Goal: Communication & Community: Answer question/provide support

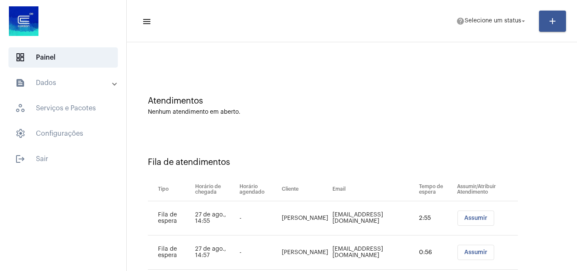
scroll to position [46, 0]
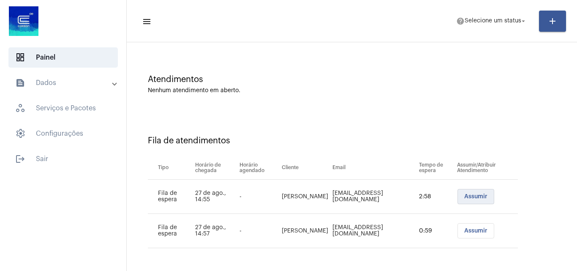
click at [470, 196] on span "Assumir" at bounding box center [475, 196] width 23 height 6
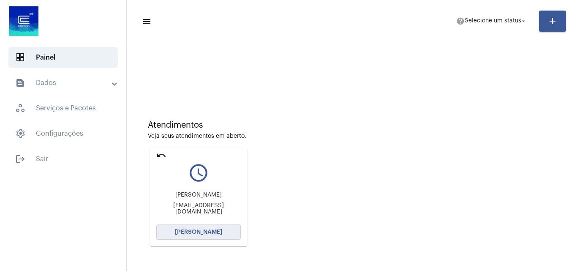
click at [194, 231] on span "[PERSON_NAME]" at bounding box center [198, 232] width 47 height 6
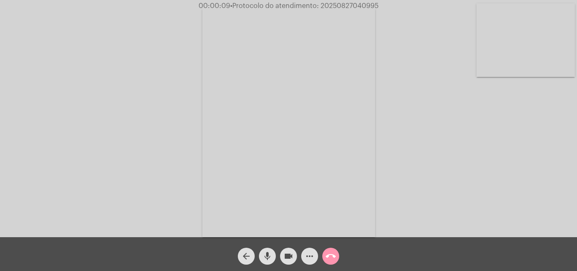
click at [271, 252] on mat-icon "mic" at bounding box center [267, 256] width 10 height 10
click at [273, 252] on button "mic_off" at bounding box center [267, 256] width 17 height 17
click at [266, 253] on mat-icon "mic" at bounding box center [267, 256] width 10 height 10
click at [268, 249] on span "mic_off" at bounding box center [267, 256] width 10 height 17
click at [307, 254] on mat-icon "more_horiz" at bounding box center [310, 256] width 10 height 10
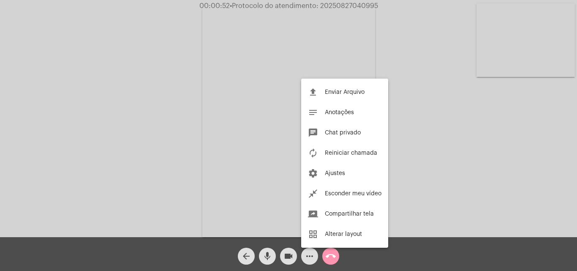
click at [178, 95] on div at bounding box center [288, 135] width 577 height 271
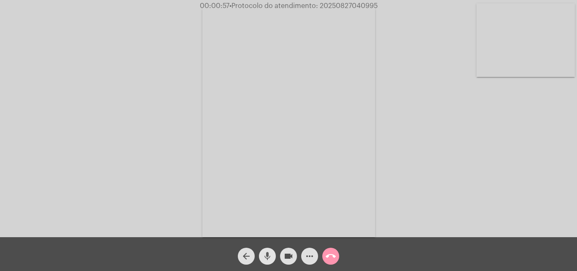
click at [267, 253] on mat-icon "mic" at bounding box center [267, 256] width 10 height 10
click at [267, 258] on mat-icon "mic_off" at bounding box center [267, 256] width 10 height 10
click at [313, 256] on mat-icon "more_horiz" at bounding box center [310, 256] width 10 height 10
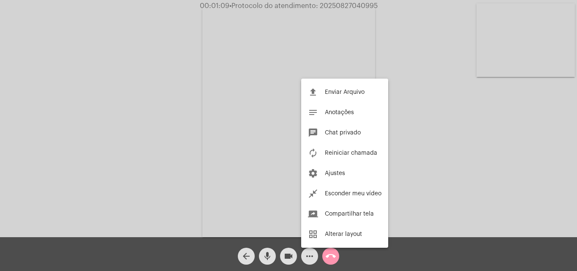
click at [144, 108] on div at bounding box center [288, 135] width 577 height 271
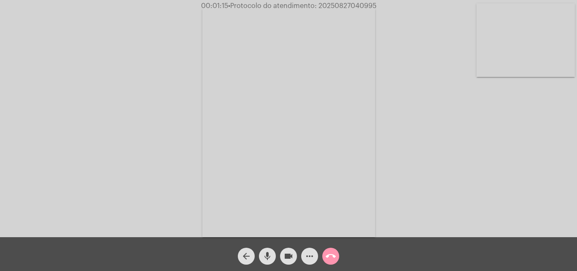
click at [270, 256] on mat-icon "mic" at bounding box center [267, 256] width 10 height 10
click at [266, 257] on mat-icon "mic_off" at bounding box center [267, 256] width 10 height 10
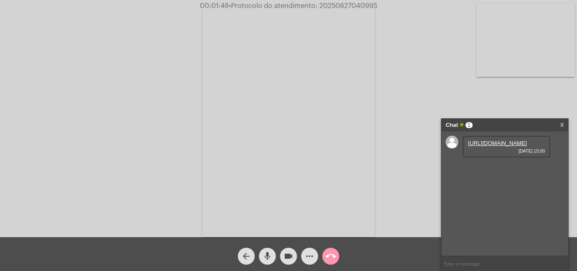
click at [270, 252] on mat-icon "mic" at bounding box center [267, 256] width 10 height 10
click at [484, 146] on link "https://neft-transfer-bucket.s3.amazonaws.com/temp-6bacdbed-cf3b-8fc9-ac16-2727…" at bounding box center [497, 143] width 59 height 6
click at [490, 100] on div "Acessando Câmera e Microfone..." at bounding box center [288, 120] width 575 height 237
click at [263, 256] on mat-icon "mic_off" at bounding box center [267, 256] width 10 height 10
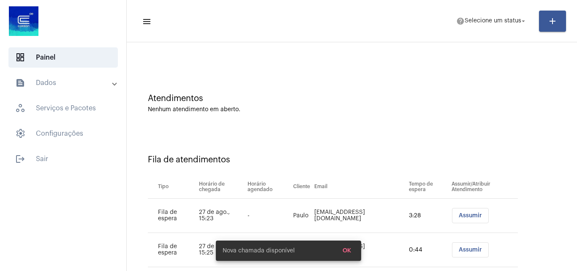
scroll to position [46, 0]
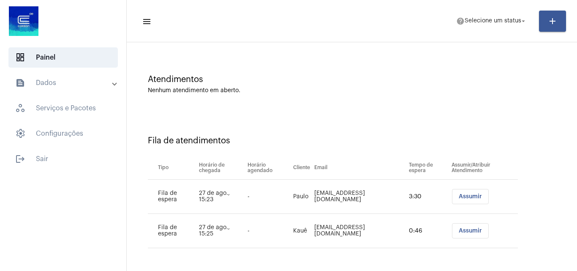
click at [459, 199] on span "Assumir" at bounding box center [470, 196] width 23 height 6
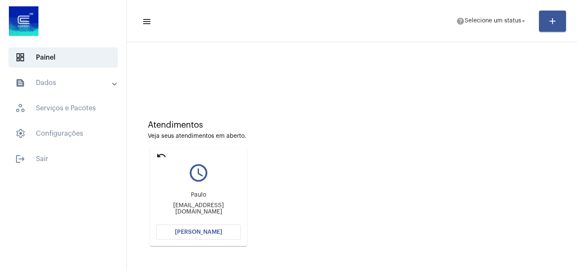
click at [188, 227] on button "[PERSON_NAME]" at bounding box center [198, 231] width 84 height 15
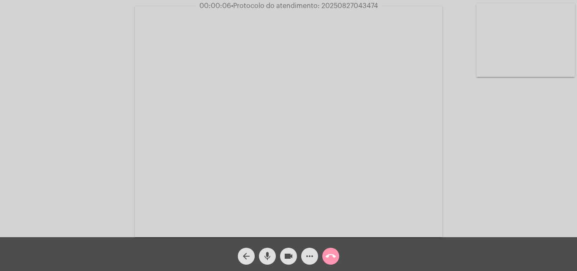
click at [263, 252] on mat-icon "mic" at bounding box center [267, 256] width 10 height 10
click at [485, 144] on div "Acessando Câmera e Microfone..." at bounding box center [288, 120] width 575 height 237
click at [520, 208] on div "Acessando Câmera e Microfone..." at bounding box center [288, 120] width 575 height 237
click at [336, 167] on video at bounding box center [289, 121] width 308 height 231
click at [182, 156] on video at bounding box center [146, 120] width 276 height 207
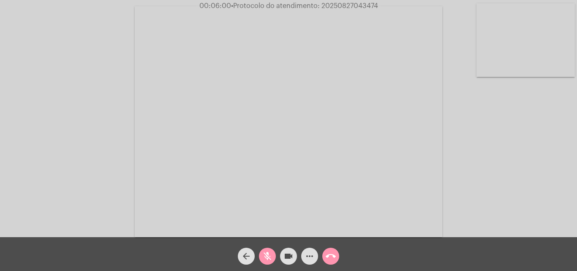
click at [267, 254] on mat-icon "mic_off" at bounding box center [267, 256] width 10 height 10
click at [267, 254] on mat-icon "mic" at bounding box center [267, 256] width 10 height 10
click at [267, 254] on mat-icon "mic_off" at bounding box center [267, 256] width 10 height 10
click at [268, 253] on mat-icon "mic" at bounding box center [267, 256] width 10 height 10
click at [268, 253] on mat-icon "mic_off" at bounding box center [267, 256] width 10 height 10
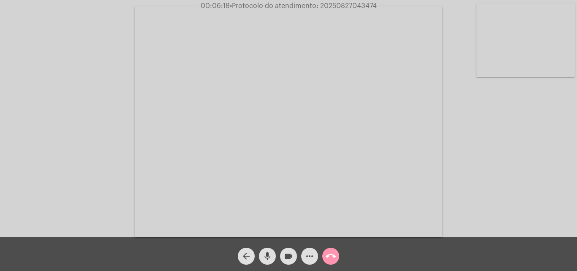
click at [271, 252] on mat-icon "mic" at bounding box center [267, 256] width 10 height 10
click at [270, 252] on mat-icon "mic_off" at bounding box center [267, 256] width 10 height 10
click at [264, 256] on mat-icon "mic" at bounding box center [267, 256] width 10 height 10
click at [269, 253] on mat-icon "mic_off" at bounding box center [267, 256] width 10 height 10
click at [267, 255] on mat-icon "mic" at bounding box center [267, 256] width 10 height 10
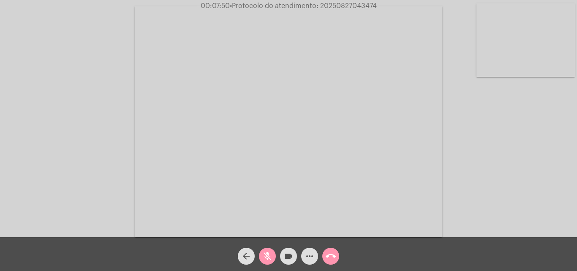
click at [268, 251] on mat-icon "mic_off" at bounding box center [267, 256] width 10 height 10
click at [271, 254] on mat-icon "mic" at bounding box center [267, 256] width 10 height 10
click at [271, 252] on mat-icon "mic_off" at bounding box center [267, 256] width 10 height 10
click at [266, 256] on mat-icon "mic" at bounding box center [267, 256] width 10 height 10
click at [267, 256] on mat-icon "mic_off" at bounding box center [267, 256] width 10 height 10
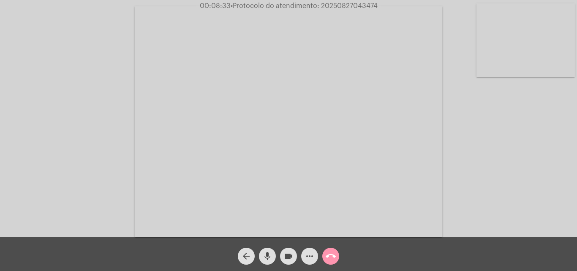
click at [265, 254] on mat-icon "mic" at bounding box center [267, 256] width 10 height 10
click at [269, 251] on mat-icon "mic_off" at bounding box center [267, 256] width 10 height 10
click at [266, 256] on mat-icon "mic" at bounding box center [267, 256] width 10 height 10
click at [266, 251] on mat-icon "mic_off" at bounding box center [267, 256] width 10 height 10
click at [266, 251] on mat-icon "mic" at bounding box center [267, 256] width 10 height 10
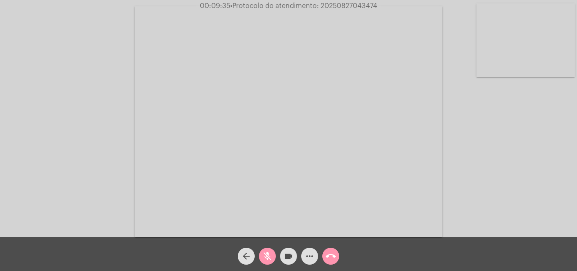
click at [266, 251] on mat-icon "mic_off" at bounding box center [267, 256] width 10 height 10
click at [316, 253] on button "more_horiz" at bounding box center [309, 256] width 17 height 17
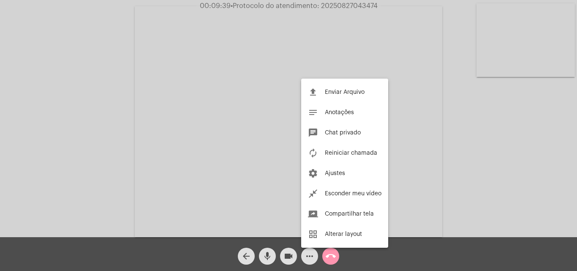
click at [158, 116] on div at bounding box center [288, 135] width 577 height 271
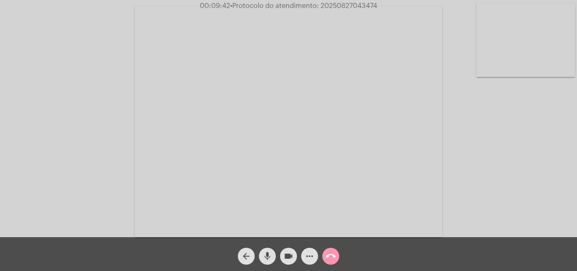
click at [268, 251] on mat-icon "mic" at bounding box center [267, 256] width 10 height 10
click at [262, 257] on mat-icon "mic_off" at bounding box center [267, 256] width 10 height 10
click at [262, 257] on mat-icon "mic" at bounding box center [267, 256] width 10 height 10
click at [262, 252] on mat-icon "mic_off" at bounding box center [267, 256] width 10 height 10
click at [269, 251] on mat-icon "mic" at bounding box center [267, 256] width 10 height 10
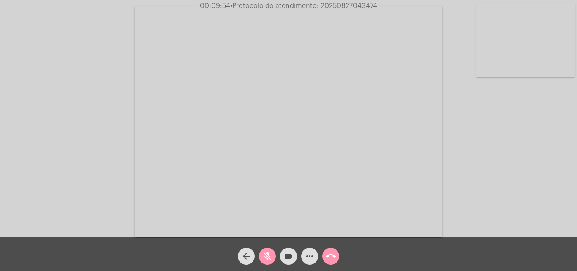
click at [267, 256] on mat-icon "mic_off" at bounding box center [267, 256] width 10 height 10
click at [308, 251] on mat-icon "more_horiz" at bounding box center [310, 256] width 10 height 10
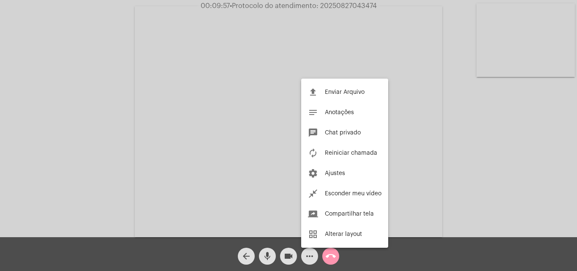
click at [123, 101] on div at bounding box center [288, 135] width 577 height 271
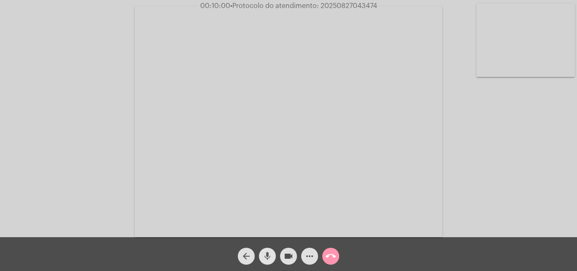
click at [265, 259] on mat-icon "mic" at bounding box center [267, 256] width 10 height 10
click at [267, 253] on mat-icon "mic_off" at bounding box center [267, 256] width 10 height 10
click at [267, 253] on mat-icon "mic" at bounding box center [267, 256] width 10 height 10
click at [268, 251] on mat-icon "mic_off" at bounding box center [267, 256] width 10 height 10
click at [266, 253] on mat-icon "mic" at bounding box center [267, 256] width 10 height 10
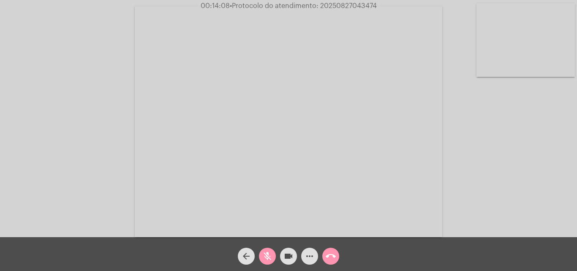
click at [268, 252] on mat-icon "mic_off" at bounding box center [267, 256] width 10 height 10
click at [262, 257] on mat-icon "mic" at bounding box center [267, 256] width 10 height 10
click at [264, 259] on mat-icon "mic_off" at bounding box center [267, 256] width 10 height 10
click at [264, 259] on mat-icon "mic" at bounding box center [267, 256] width 10 height 10
click at [270, 257] on mat-icon "mic_off" at bounding box center [267, 256] width 10 height 10
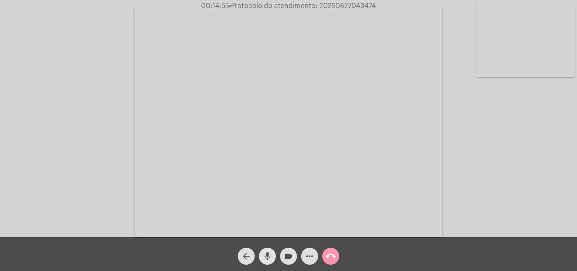
click at [264, 251] on mat-icon "mic" at bounding box center [267, 256] width 10 height 10
click at [269, 249] on span "mic_off" at bounding box center [267, 256] width 10 height 17
click at [269, 249] on span "mic" at bounding box center [267, 256] width 10 height 17
click at [269, 249] on span "mic_off" at bounding box center [267, 256] width 10 height 17
click at [263, 252] on mat-icon "mic" at bounding box center [267, 256] width 10 height 10
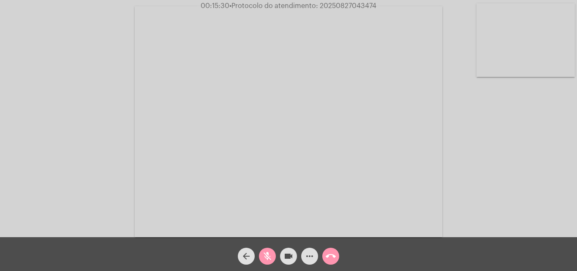
click at [264, 261] on span "mic_off" at bounding box center [267, 256] width 10 height 17
click at [270, 251] on mat-icon "mic" at bounding box center [267, 256] width 10 height 10
click at [264, 250] on span "mic_off" at bounding box center [267, 256] width 10 height 17
click at [265, 253] on mat-icon "mic" at bounding box center [267, 256] width 10 height 10
click at [265, 253] on mat-icon "mic_off" at bounding box center [267, 256] width 10 height 10
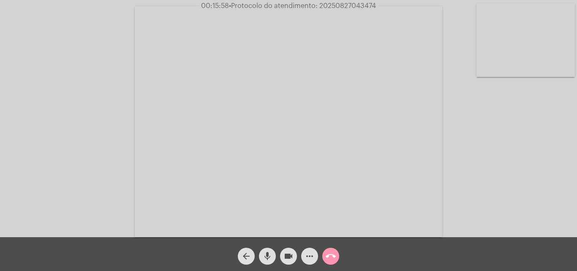
click at [265, 253] on mat-icon "mic" at bounding box center [267, 256] width 10 height 10
click at [265, 253] on mat-icon "mic_off" at bounding box center [267, 256] width 10 height 10
click at [265, 253] on mat-icon "mic" at bounding box center [267, 256] width 10 height 10
click at [265, 253] on mat-icon "mic_off" at bounding box center [267, 256] width 10 height 10
click at [265, 253] on mat-icon "mic" at bounding box center [267, 256] width 10 height 10
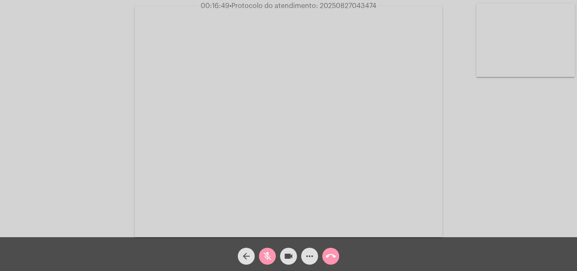
click at [264, 256] on mat-icon "mic_off" at bounding box center [267, 256] width 10 height 10
click at [270, 252] on mat-icon "mic" at bounding box center [267, 256] width 10 height 10
click at [266, 250] on span "mic_off" at bounding box center [267, 256] width 10 height 17
click at [266, 253] on mat-icon "mic" at bounding box center [267, 256] width 10 height 10
click at [266, 253] on mat-icon "mic_off" at bounding box center [267, 256] width 10 height 10
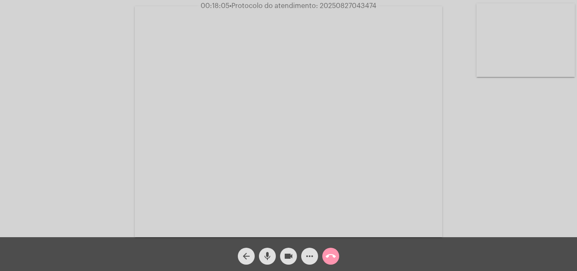
click at [266, 253] on mat-icon "mic" at bounding box center [267, 256] width 10 height 10
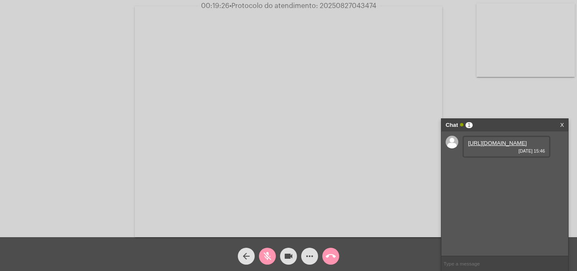
click at [267, 253] on mat-icon "mic_off" at bounding box center [267, 256] width 10 height 10
click at [490, 146] on link "[URL][DOMAIN_NAME]" at bounding box center [497, 143] width 59 height 6
click at [495, 101] on div "Acessando Câmera e Microfone..." at bounding box center [288, 120] width 575 height 237
click at [496, 170] on link "[URL][DOMAIN_NAME]" at bounding box center [497, 167] width 59 height 6
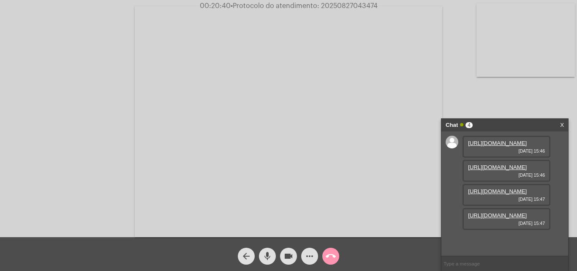
click at [52, 87] on div "Acessando Câmera e Microfone..." at bounding box center [288, 120] width 575 height 237
click at [496, 190] on link "[URL][DOMAIN_NAME]" at bounding box center [497, 191] width 59 height 6
click at [29, 101] on div "Acessando Câmera e Microfone..." at bounding box center [288, 120] width 575 height 237
click at [501, 236] on link "[URL][DOMAIN_NAME]" at bounding box center [497, 239] width 59 height 6
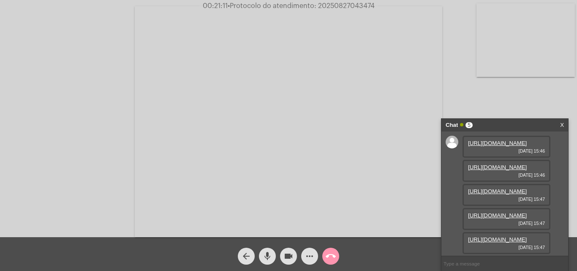
click at [19, 98] on div "Acessando Câmera e Microfone..." at bounding box center [288, 120] width 575 height 237
click at [489, 212] on link "[URL][DOMAIN_NAME]" at bounding box center [497, 215] width 59 height 6
